Goal: Navigation & Orientation: Find specific page/section

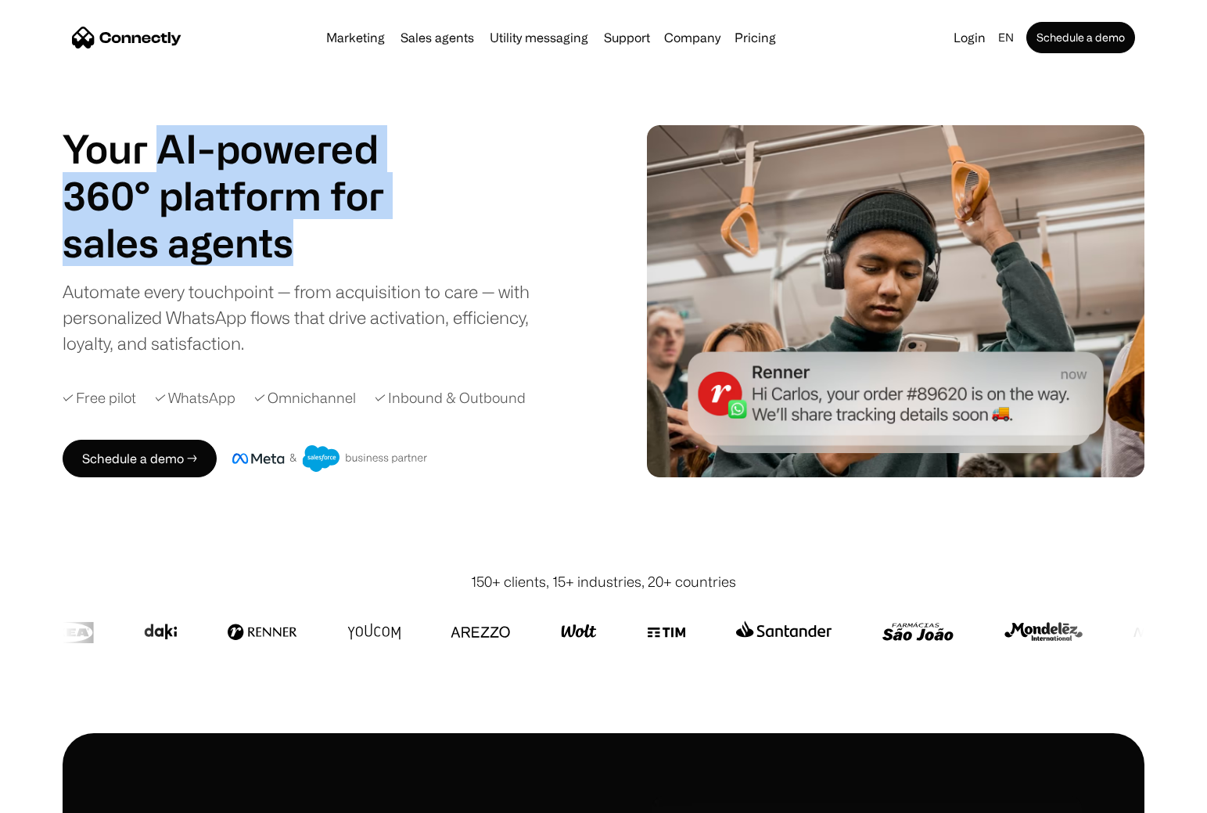
drag, startPoint x: 224, startPoint y: 182, endPoint x: 361, endPoint y: 263, distance: 158.9
click at [361, 263] on div "Your AI-powered 360° platform for sales agents support utility sales agents" at bounding box center [243, 195] width 360 height 141
click at [361, 263] on h1 "sales agents" at bounding box center [243, 242] width 360 height 47
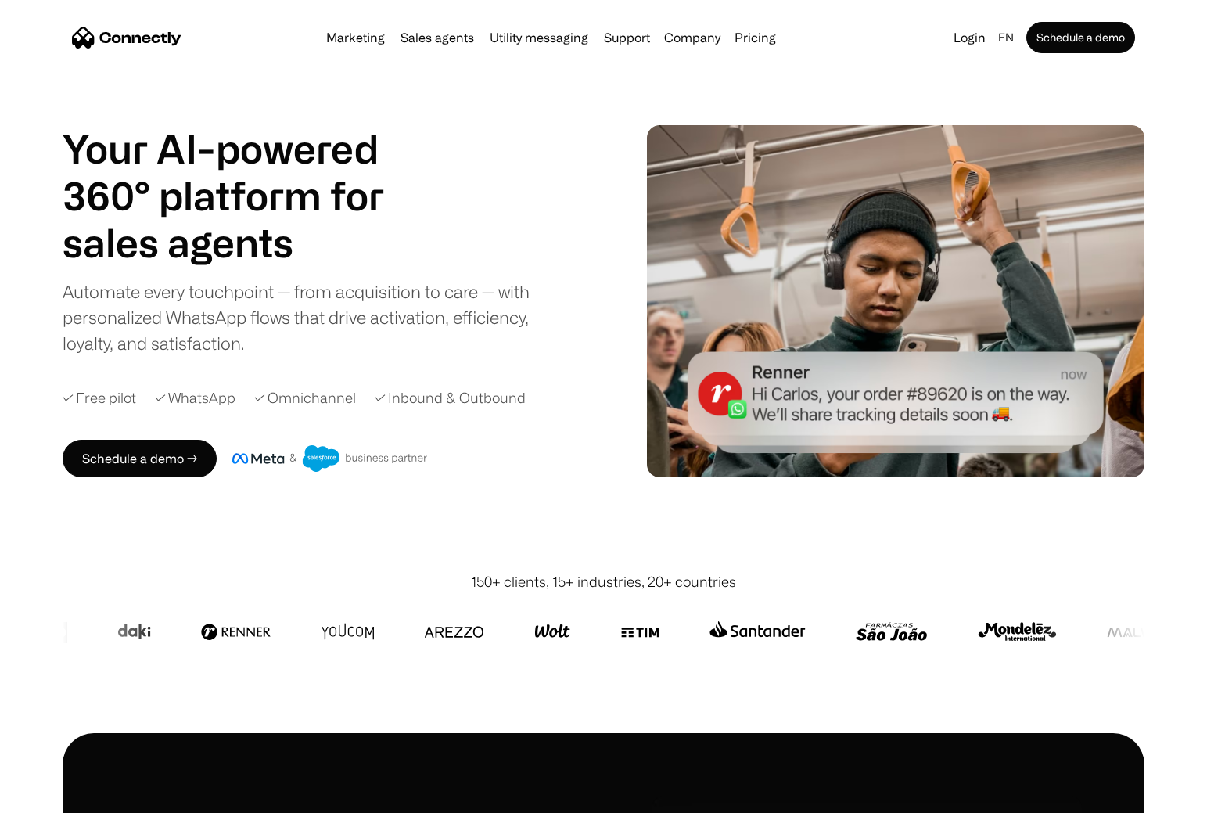
click at [361, 263] on h1 "sales agents" at bounding box center [243, 242] width 360 height 47
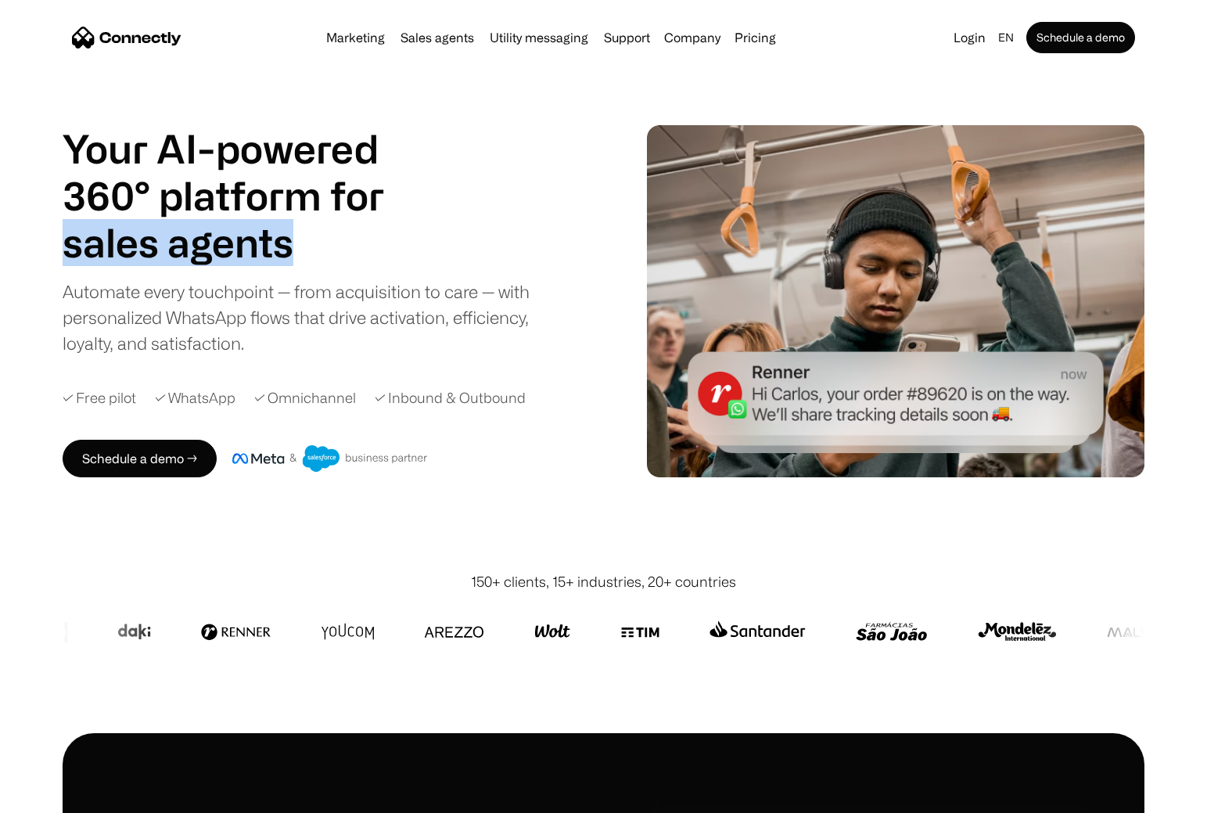
click at [361, 263] on h1 "sales agents" at bounding box center [243, 242] width 360 height 47
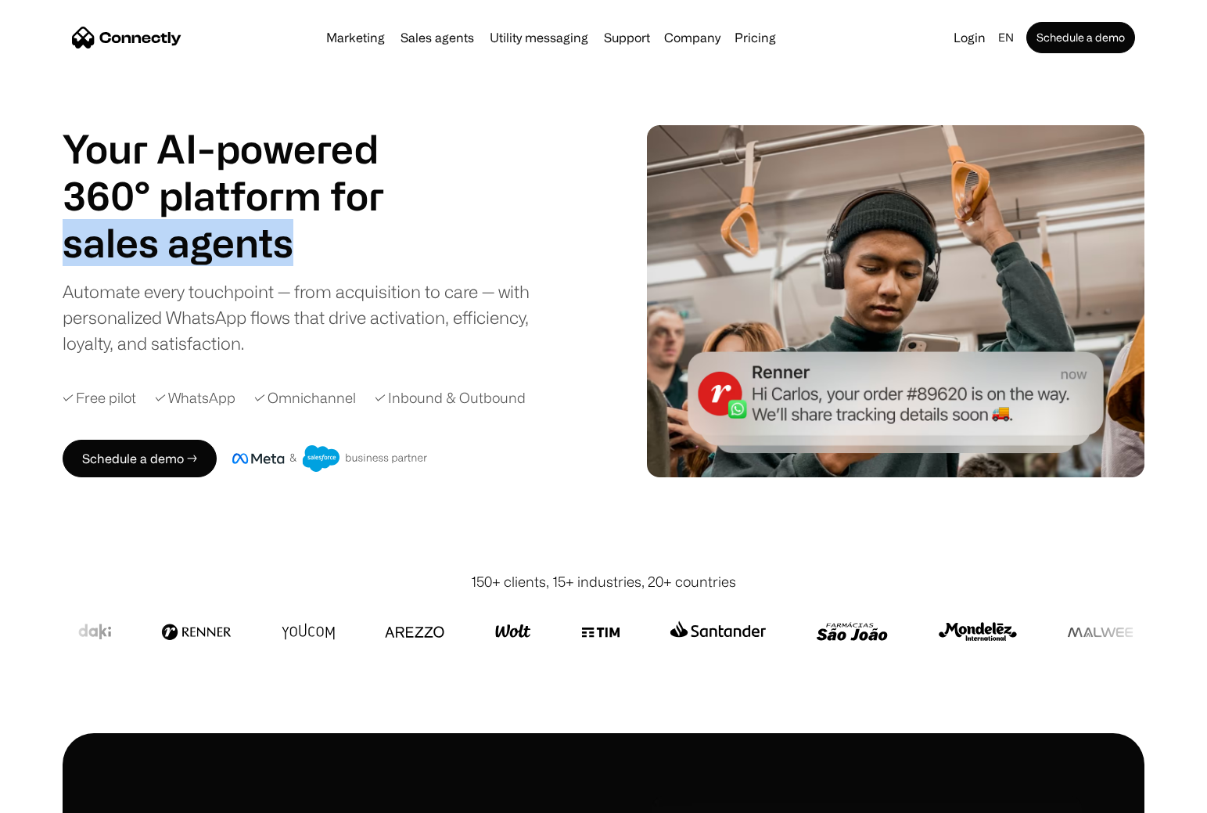
click at [361, 263] on h1 "sales agents" at bounding box center [243, 242] width 360 height 47
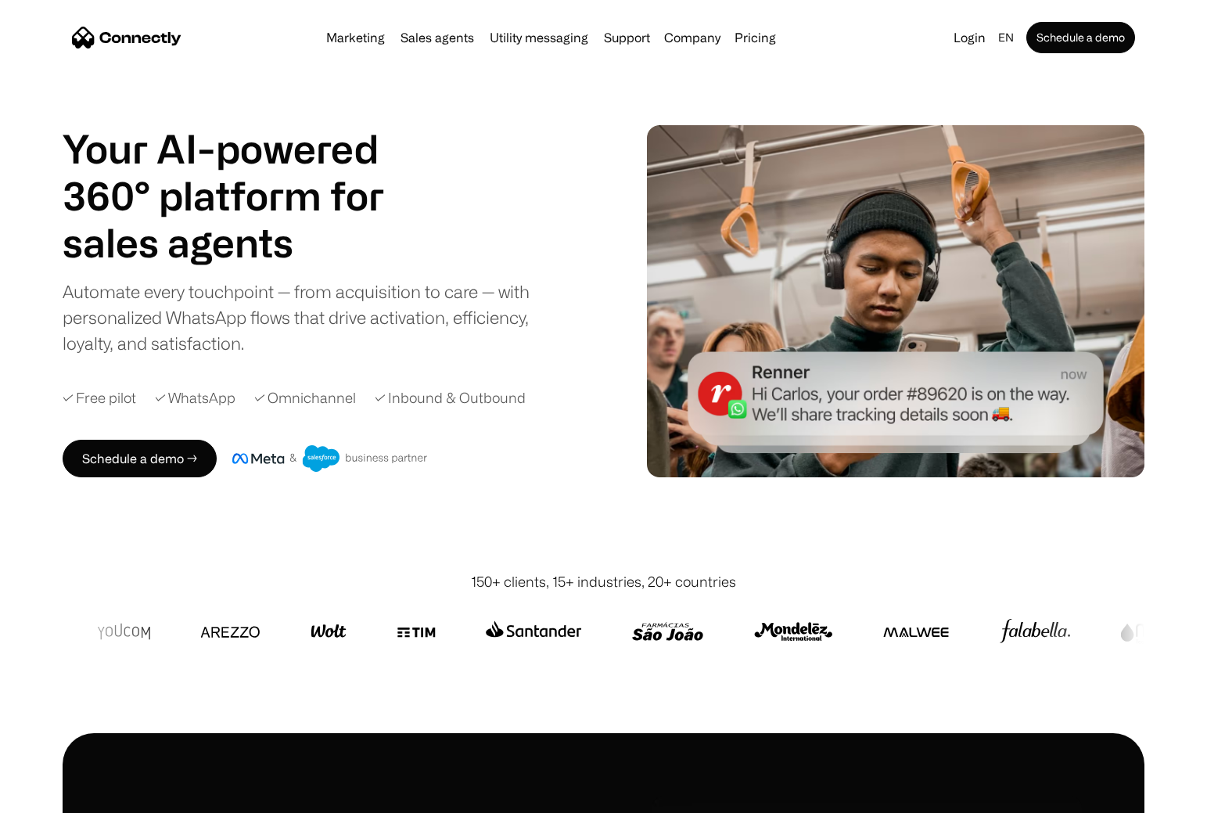
click at [415, 309] on div "Automate every touchpoint — from acquisition to care — with personalized WhatsA…" at bounding box center [309, 317] width 493 height 77
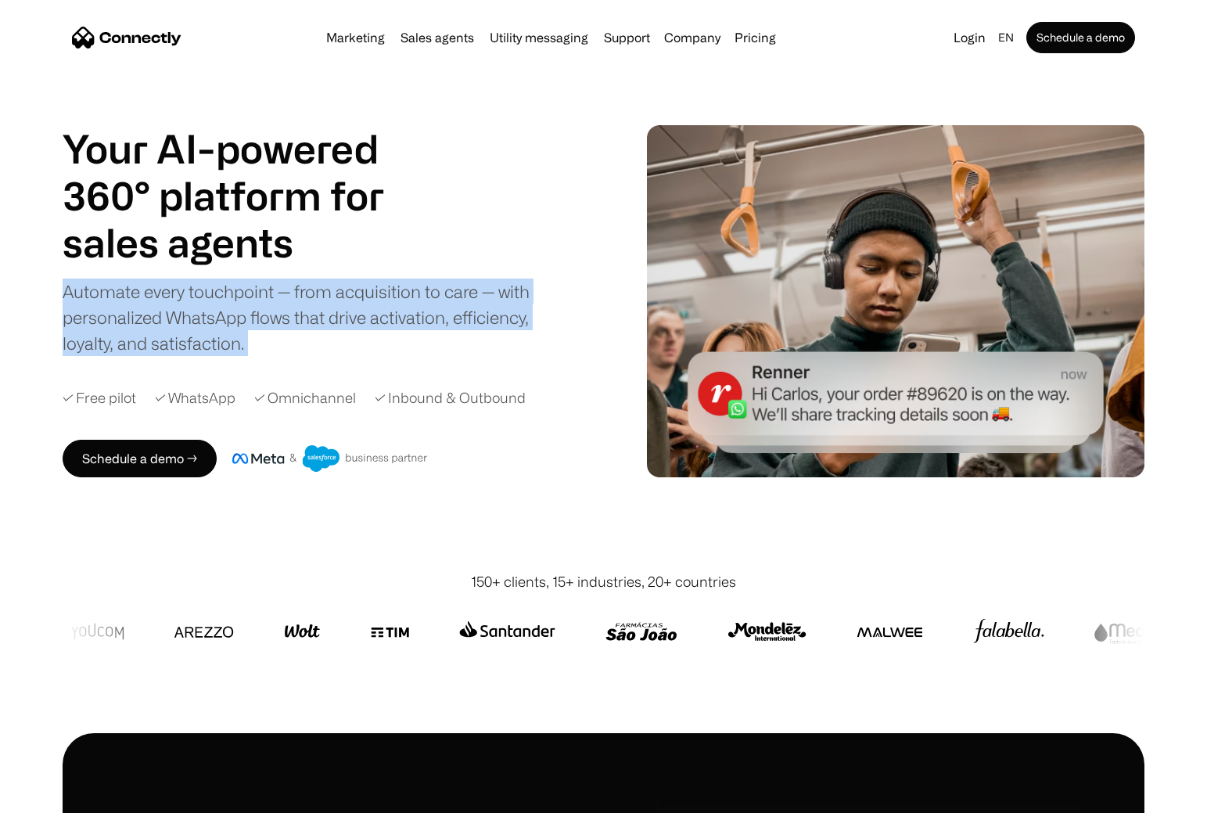
click at [415, 309] on div "Automate every touchpoint — from acquisition to care — with personalized WhatsA…" at bounding box center [309, 317] width 493 height 77
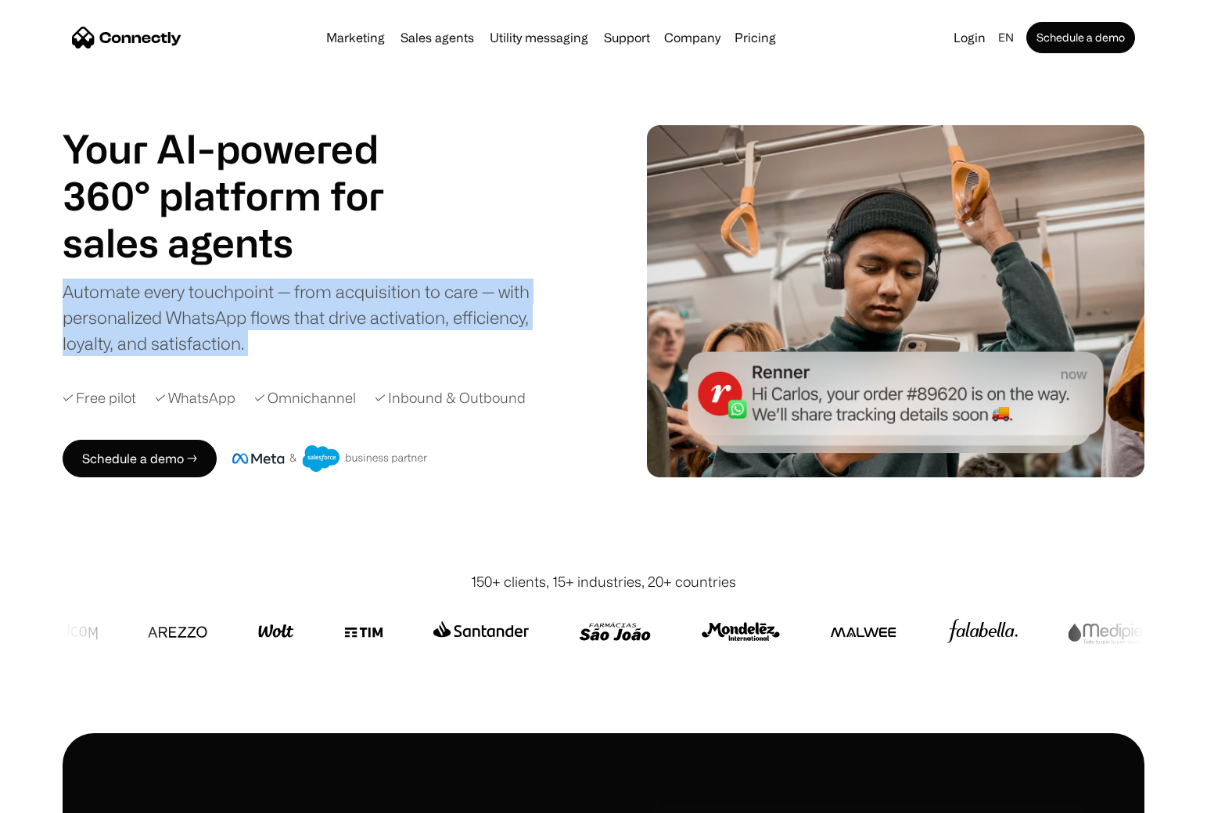
click at [421, 344] on div "Automate every touchpoint — from acquisition to care — with personalized WhatsA…" at bounding box center [309, 317] width 493 height 77
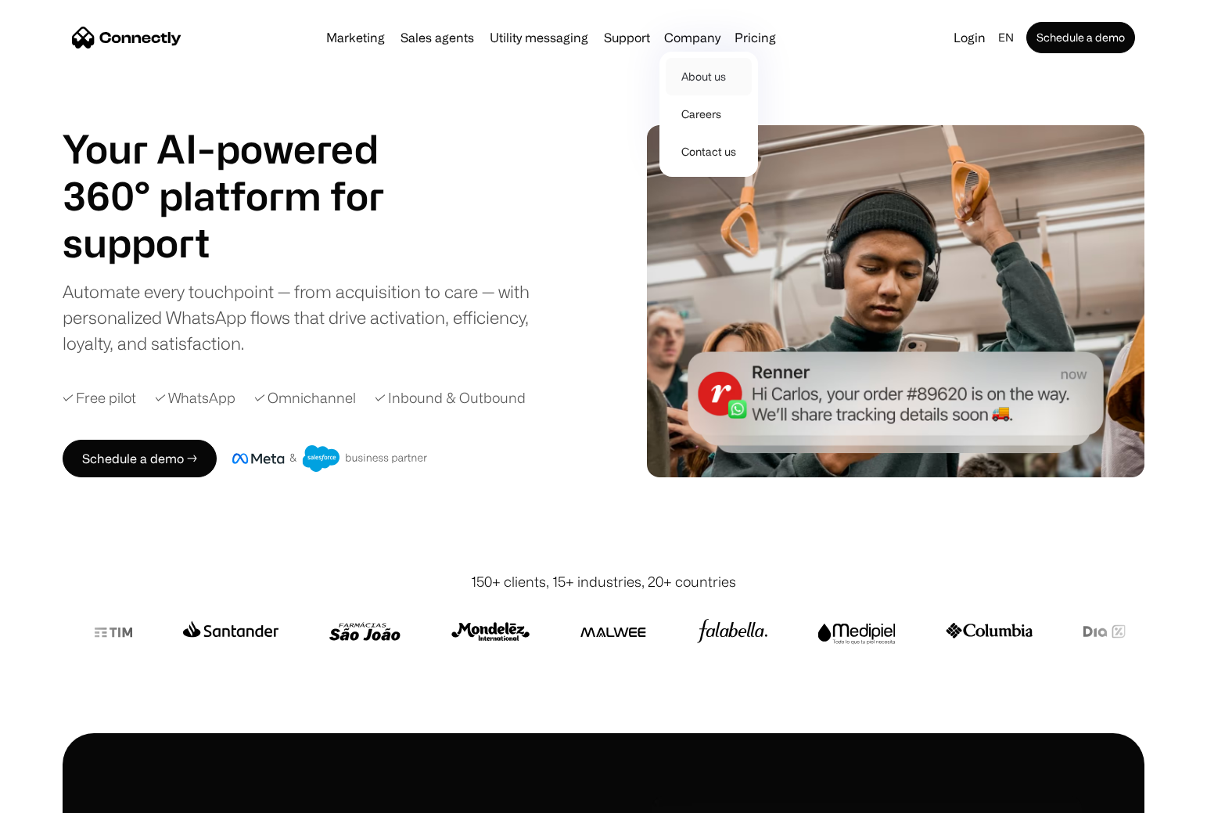
click at [696, 72] on link "About us" at bounding box center [709, 77] width 86 height 38
